Goal: Check status: Check status

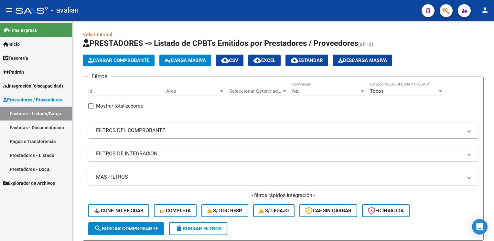
drag, startPoint x: 27, startPoint y: 126, endPoint x: 39, endPoint y: 124, distance: 12.2
click at [27, 126] on link "Facturas - Documentación" at bounding box center [36, 128] width 72 height 14
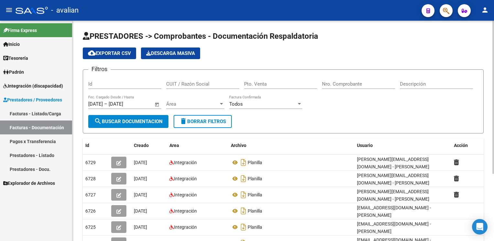
click at [100, 83] on input "Id" at bounding box center [124, 84] width 73 height 6
paste input "30677626379"
type input "30677626379"
type input "3"
type input "4348"
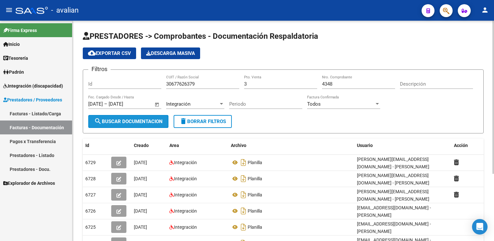
click at [154, 123] on span "search Buscar Documentacion" at bounding box center [128, 122] width 69 height 6
